Goal: Task Accomplishment & Management: Manage account settings

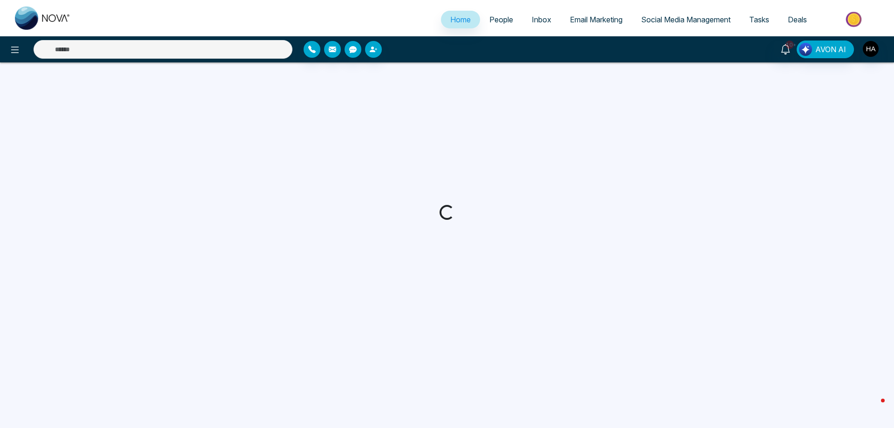
select select "*"
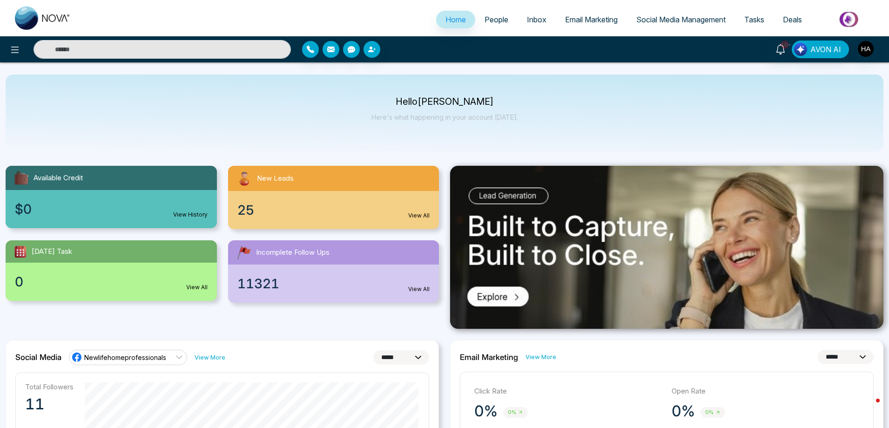
click at [304, 195] on div "25 View All" at bounding box center [333, 210] width 211 height 38
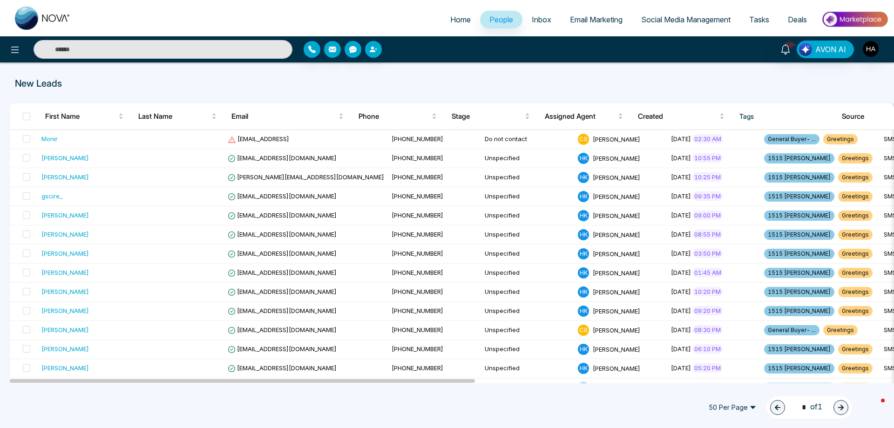
click at [749, 410] on span "50 Per Page" at bounding box center [732, 407] width 61 height 15
click at [729, 387] on div "100 Per Page" at bounding box center [731, 389] width 49 height 10
click at [26, 115] on span at bounding box center [26, 116] width 7 height 7
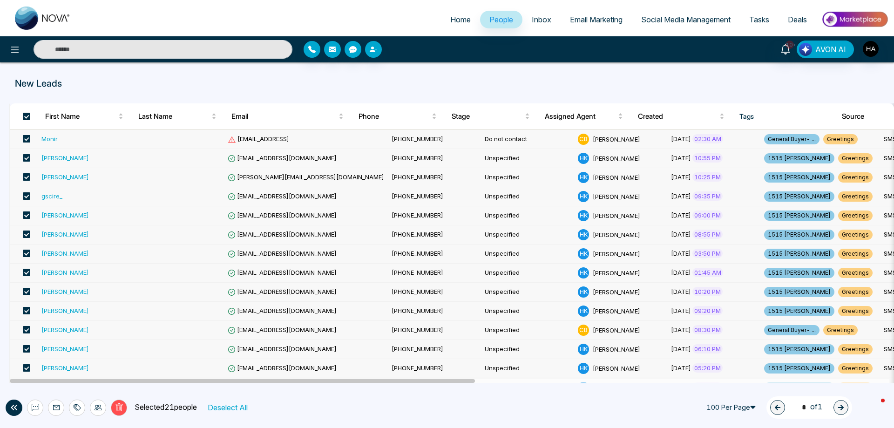
click at [29, 139] on span at bounding box center [26, 138] width 7 height 7
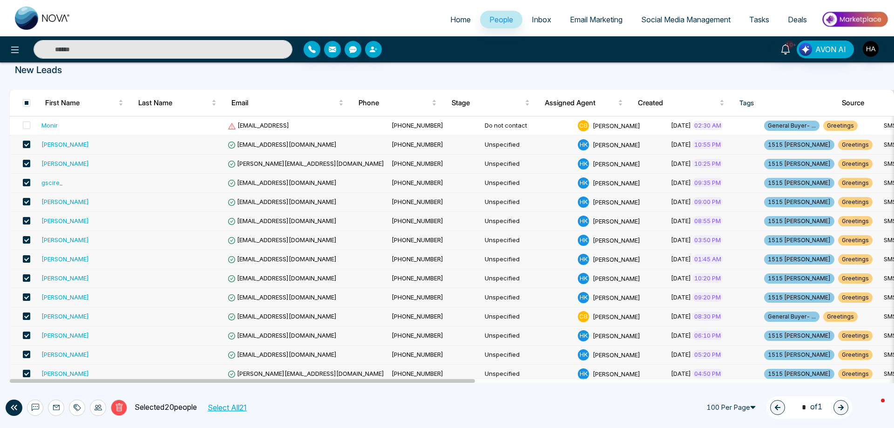
scroll to position [140, 0]
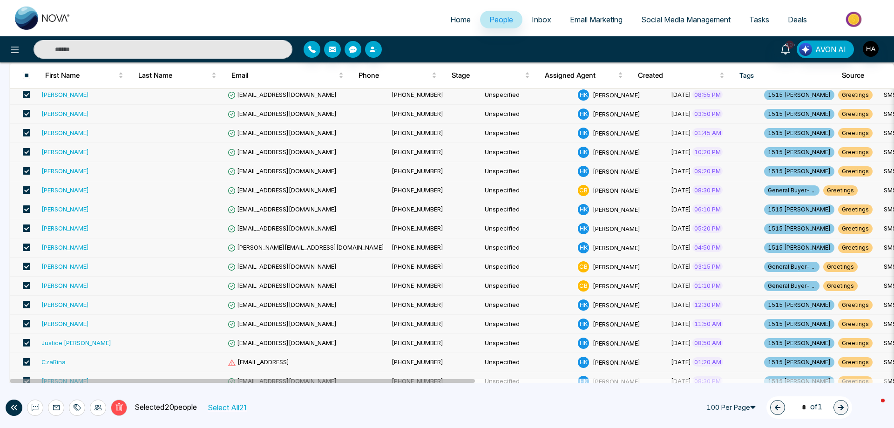
click at [25, 189] on span at bounding box center [26, 189] width 7 height 7
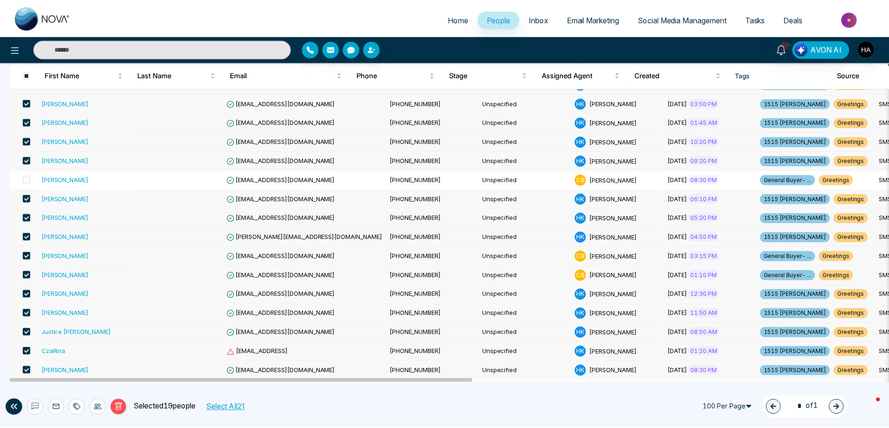
scroll to position [153, 0]
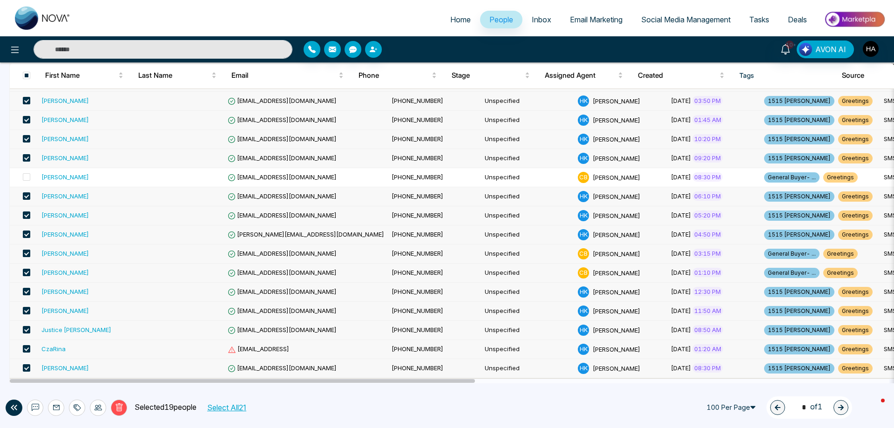
click at [27, 253] on span at bounding box center [26, 252] width 7 height 7
click at [28, 276] on span at bounding box center [26, 272] width 7 height 7
select select "*"
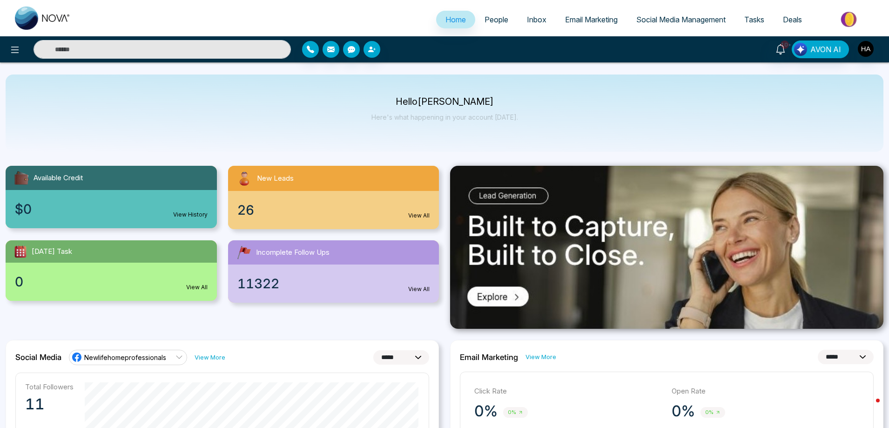
click at [312, 201] on div "26 View All" at bounding box center [333, 210] width 211 height 38
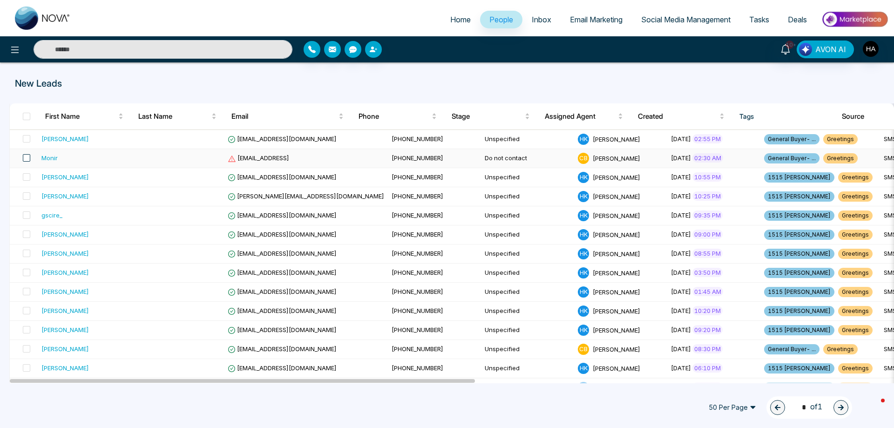
click at [26, 159] on span at bounding box center [26, 157] width 7 height 7
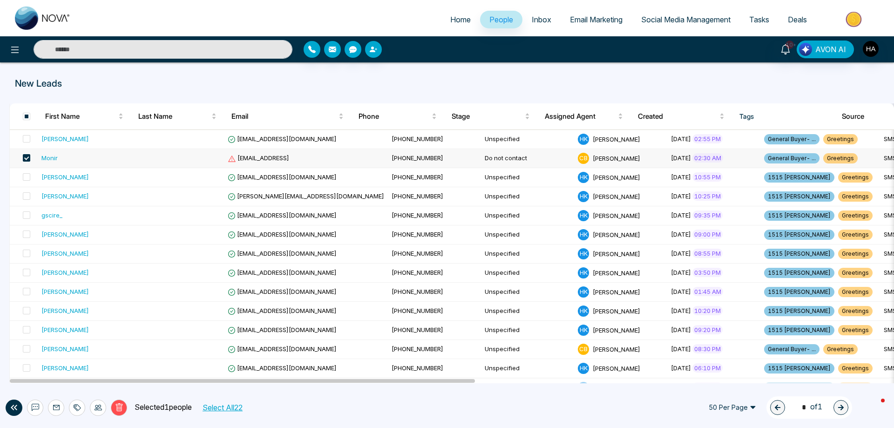
click at [266, 156] on span "[EMAIL_ADDRESS]" at bounding box center [258, 157] width 61 height 7
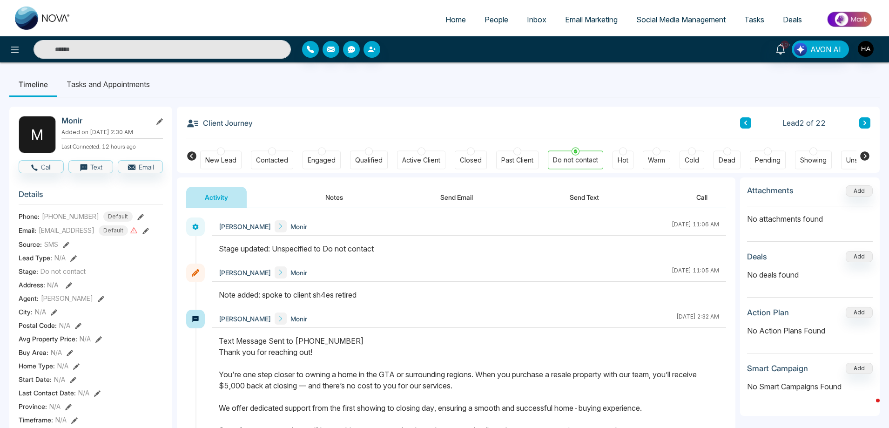
click at [155, 125] on div "Monir" at bounding box center [111, 121] width 101 height 10
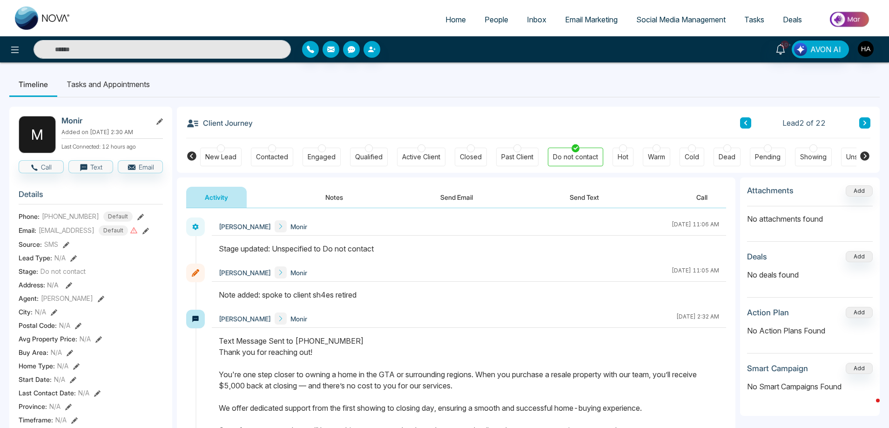
click at [158, 122] on icon at bounding box center [159, 121] width 7 height 7
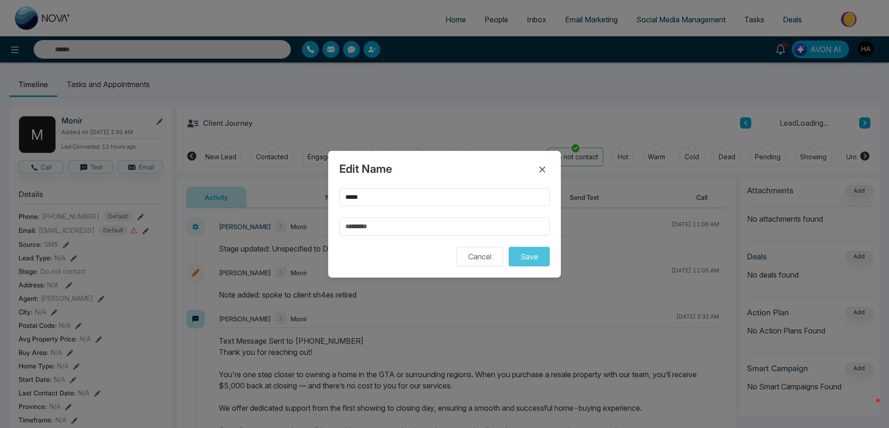
scroll to position [0, 31]
click at [543, 169] on icon at bounding box center [542, 169] width 6 height 6
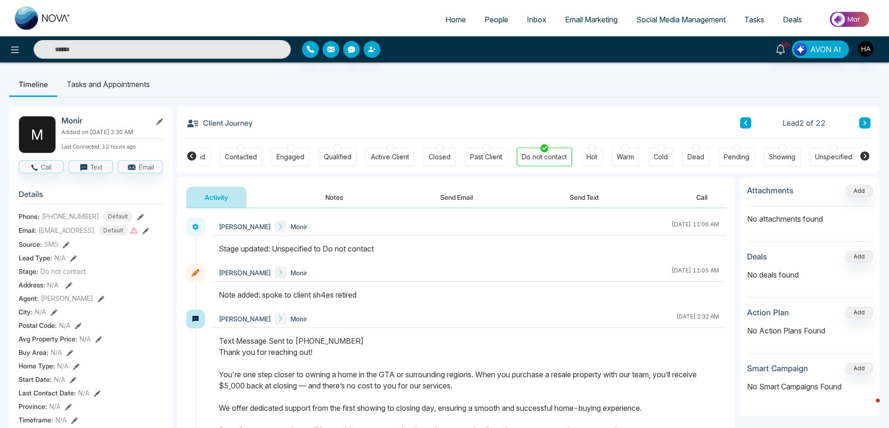
click at [149, 234] on icon at bounding box center [145, 231] width 7 height 7
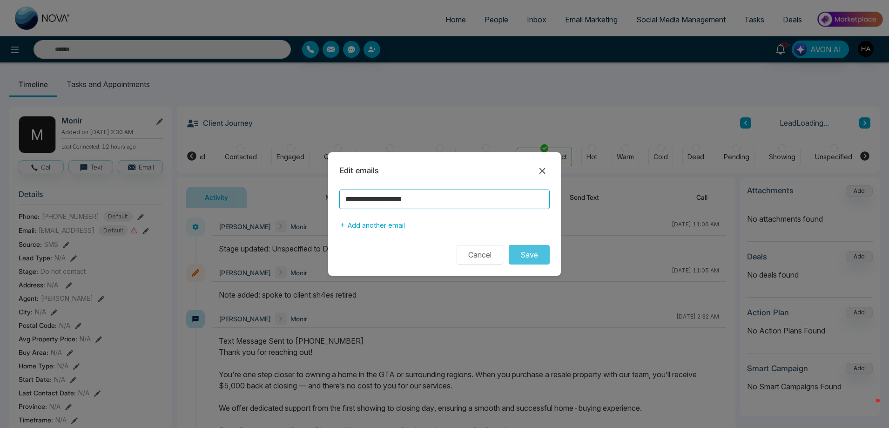
click at [438, 200] on input "**********" at bounding box center [444, 199] width 210 height 20
type input "**********"
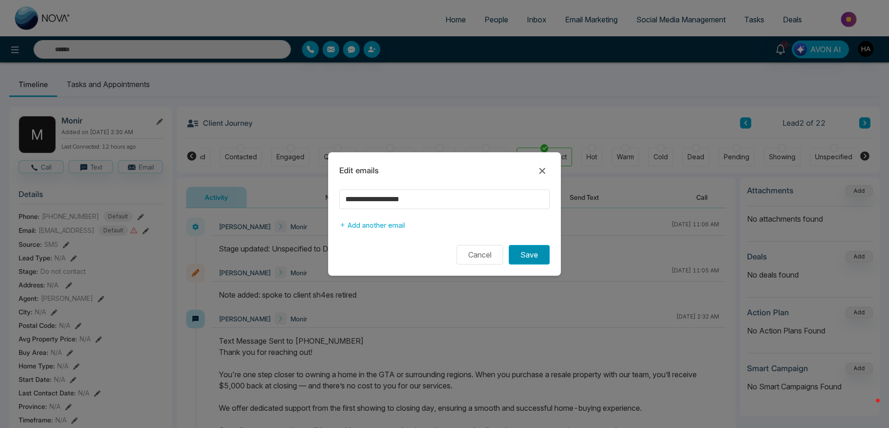
click at [536, 261] on button "Save" at bounding box center [529, 255] width 41 height 20
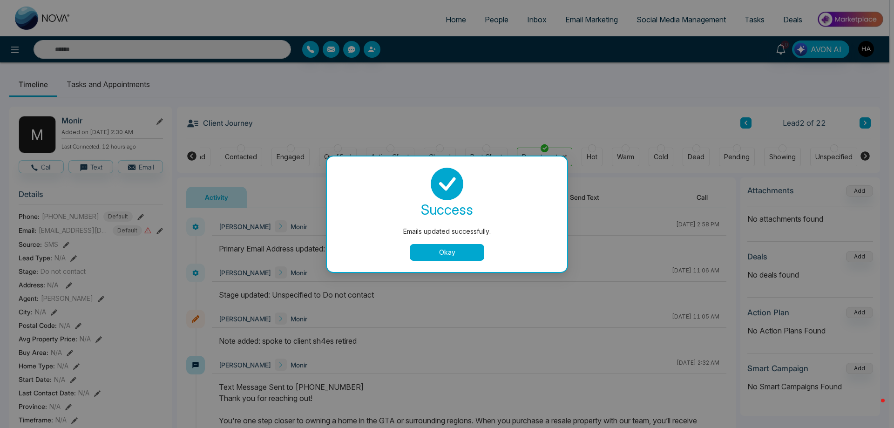
click at [448, 255] on button "Okay" at bounding box center [447, 252] width 74 height 17
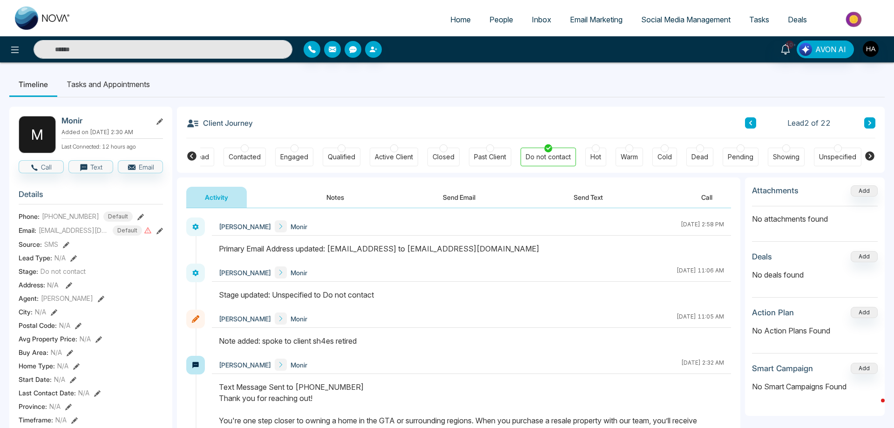
scroll to position [0, 27]
